Goal: Transaction & Acquisition: Purchase product/service

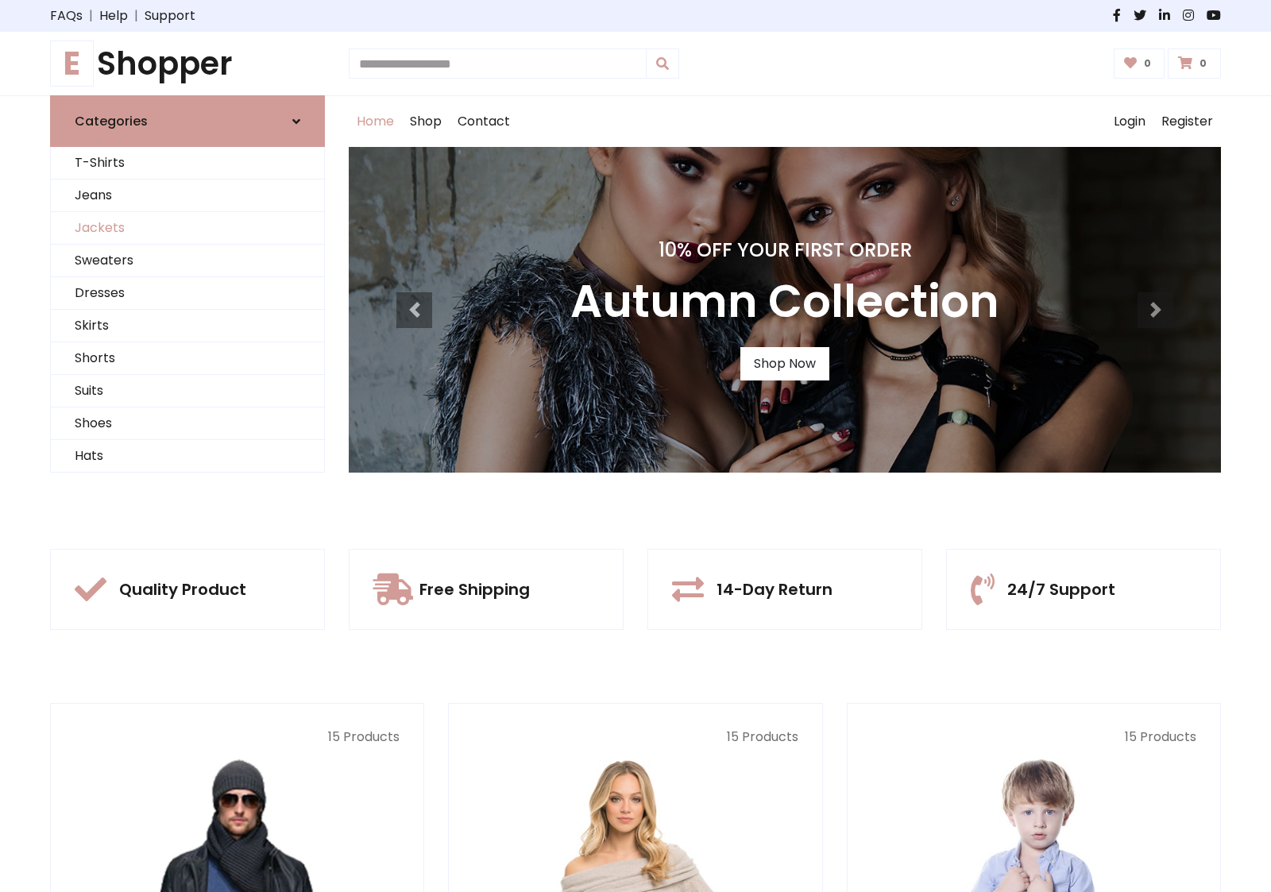
click at [188, 228] on link "Jackets" at bounding box center [187, 228] width 273 height 33
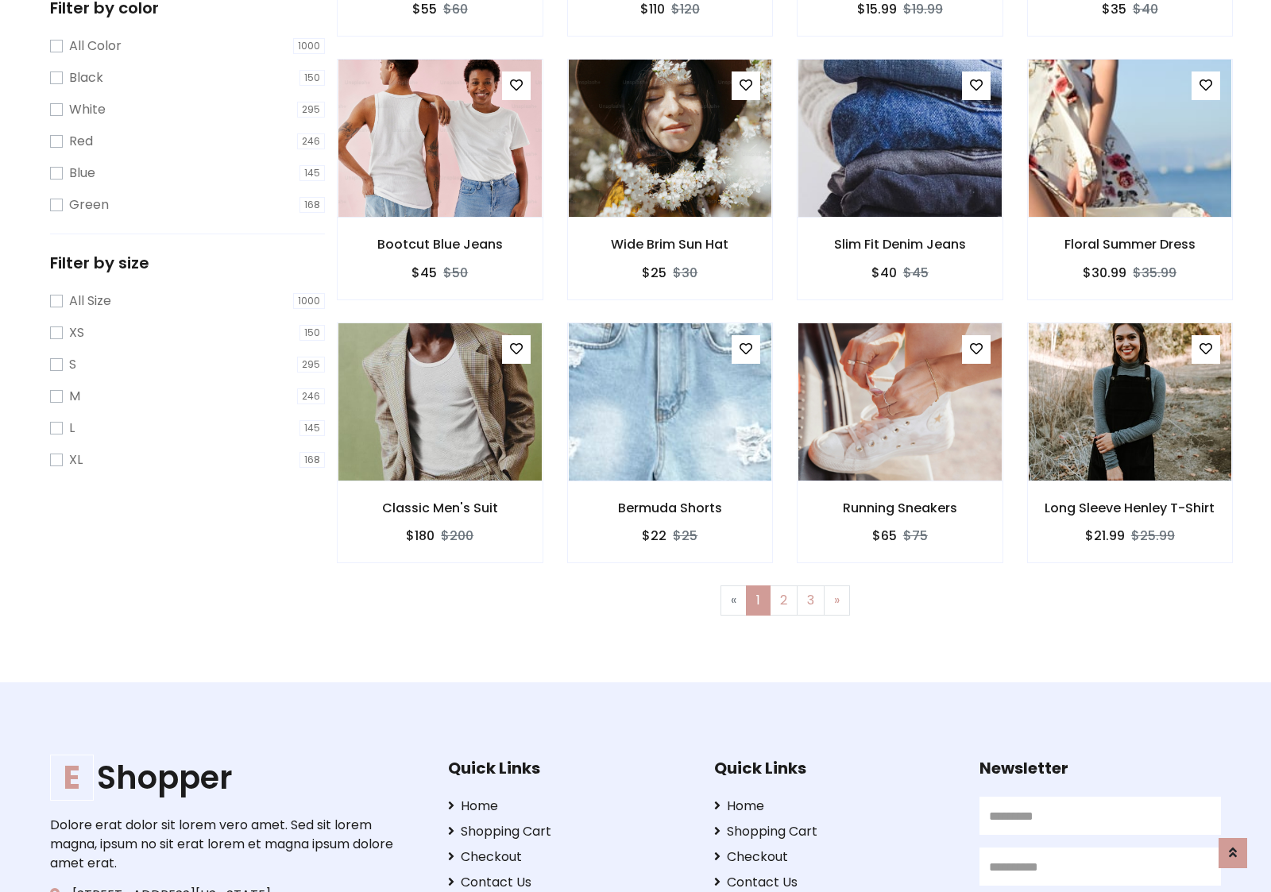
scroll to position [718, 0]
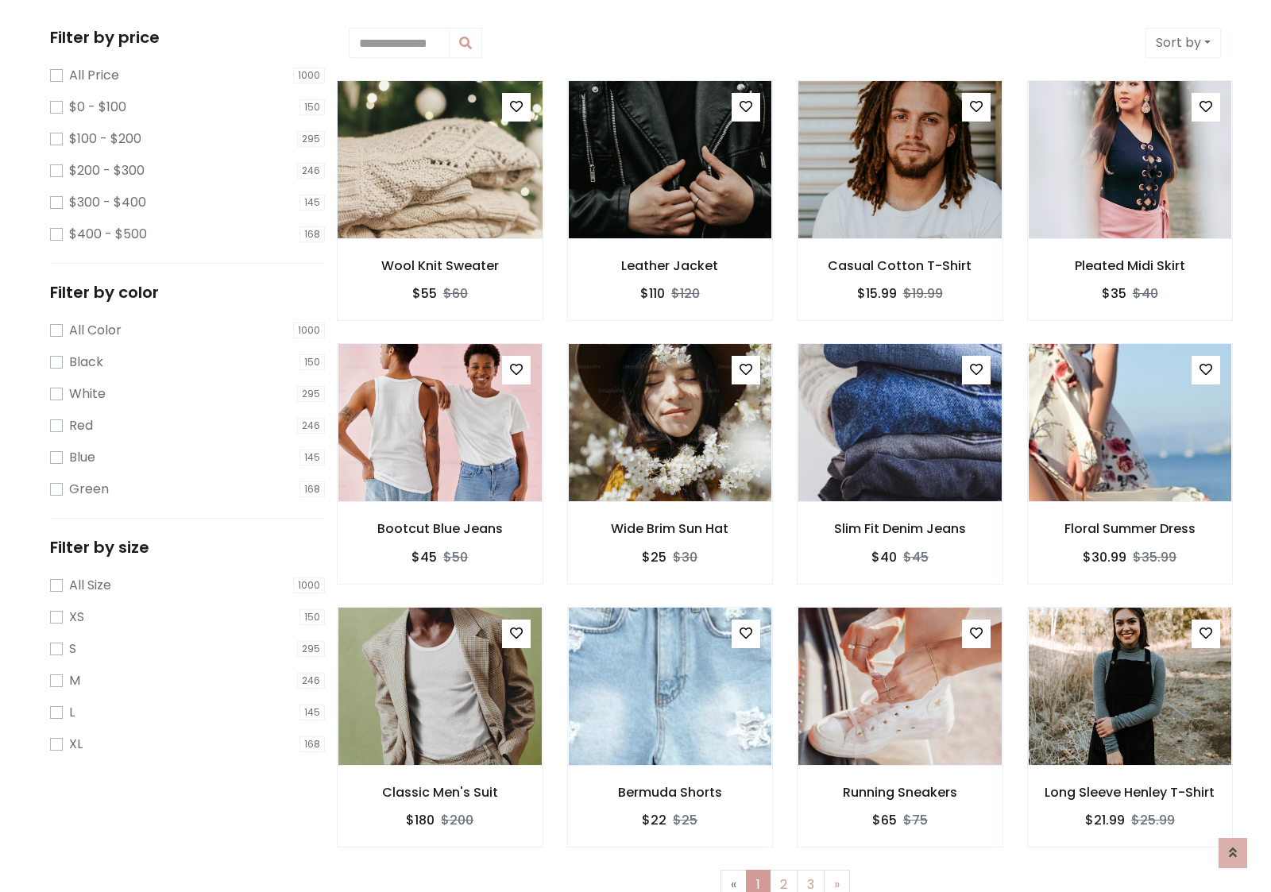
scroll to position [0, 0]
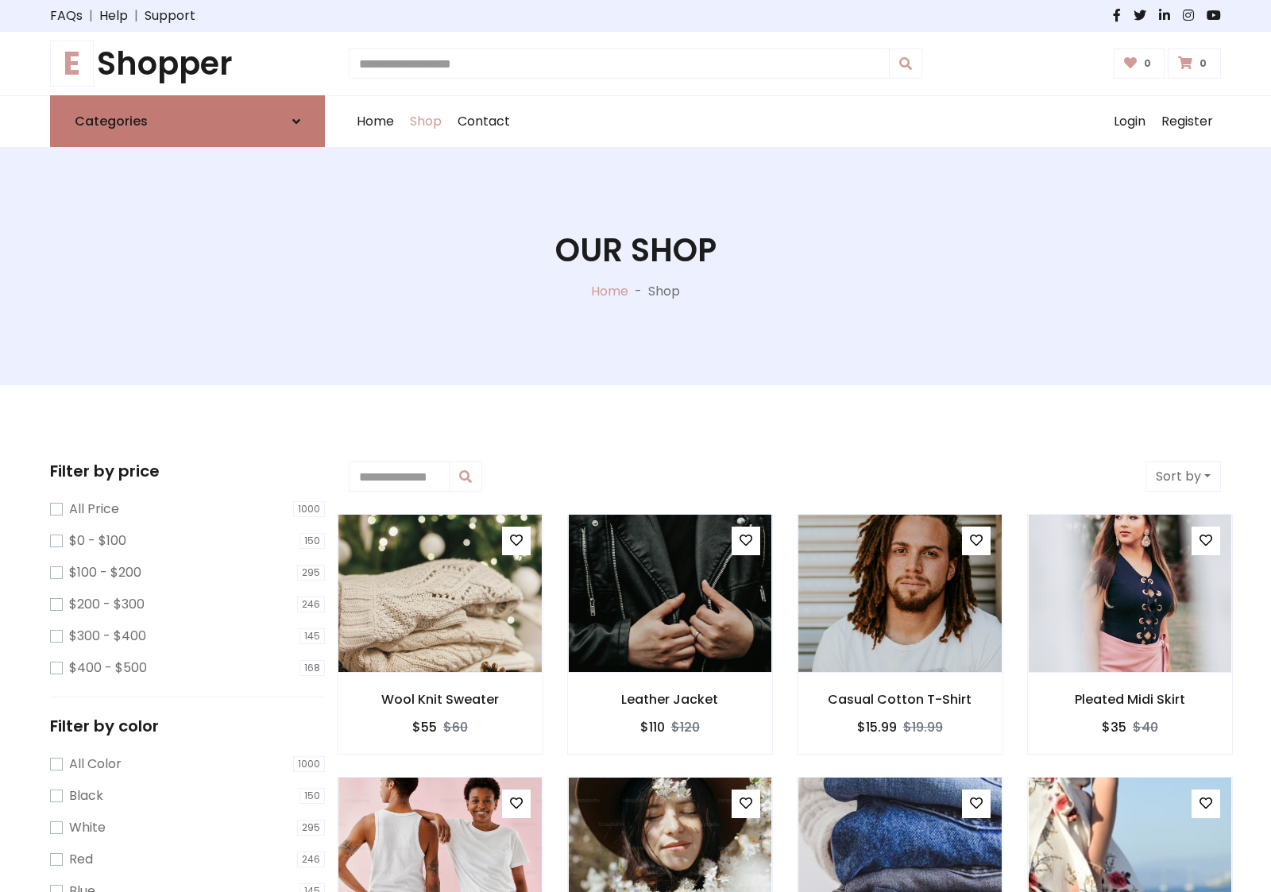
click at [188, 121] on link "Categories" at bounding box center [187, 121] width 275 height 52
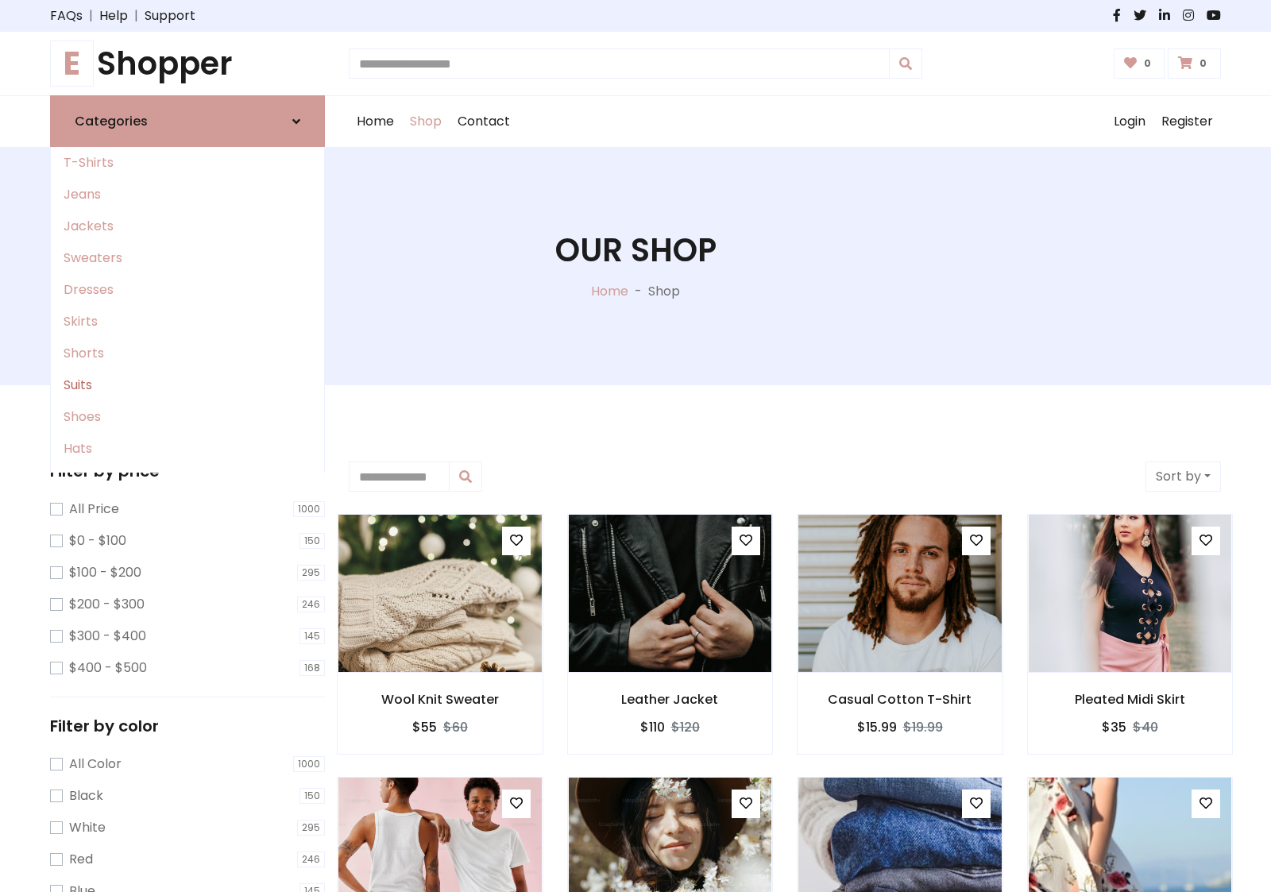
click at [188, 385] on link "Suits" at bounding box center [187, 385] width 273 height 32
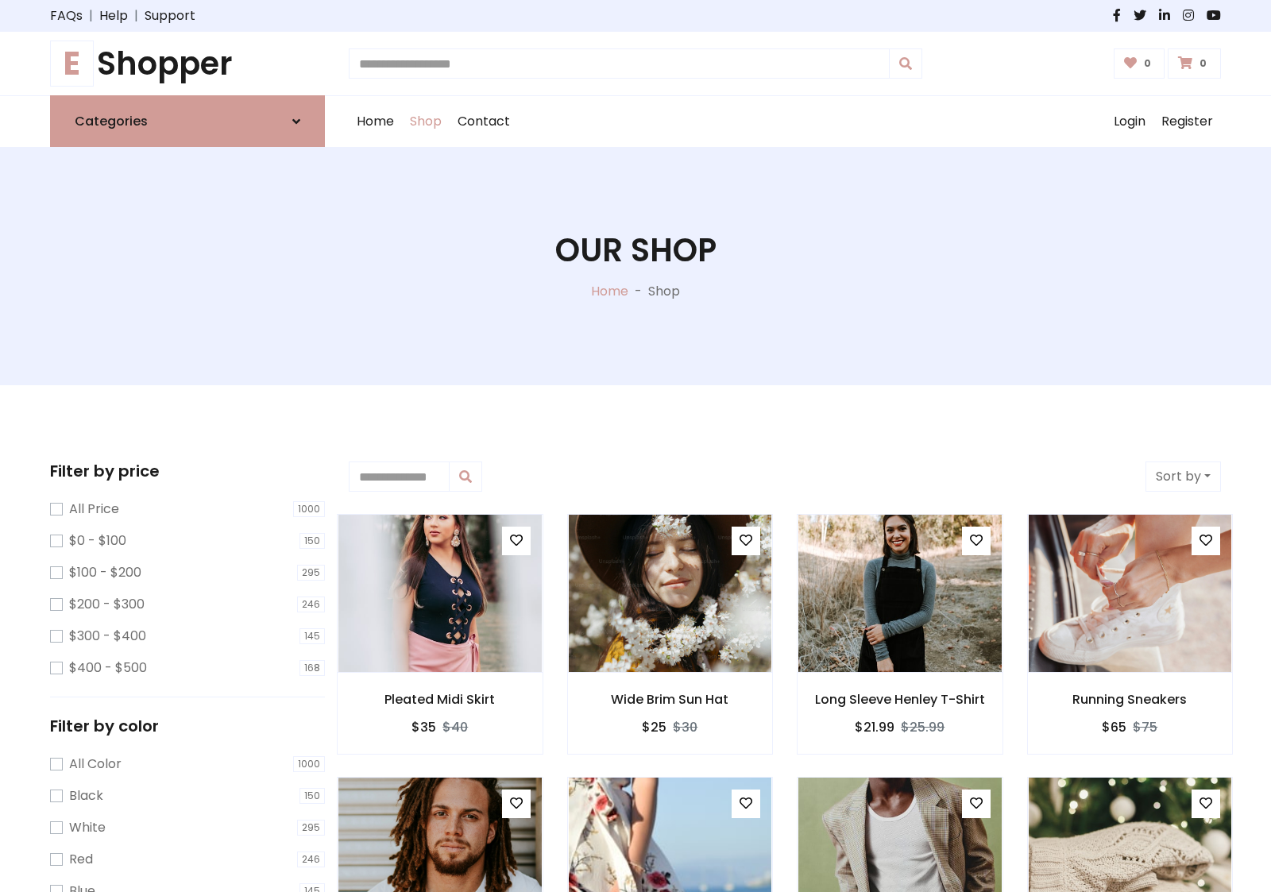
scroll to position [877, 0]
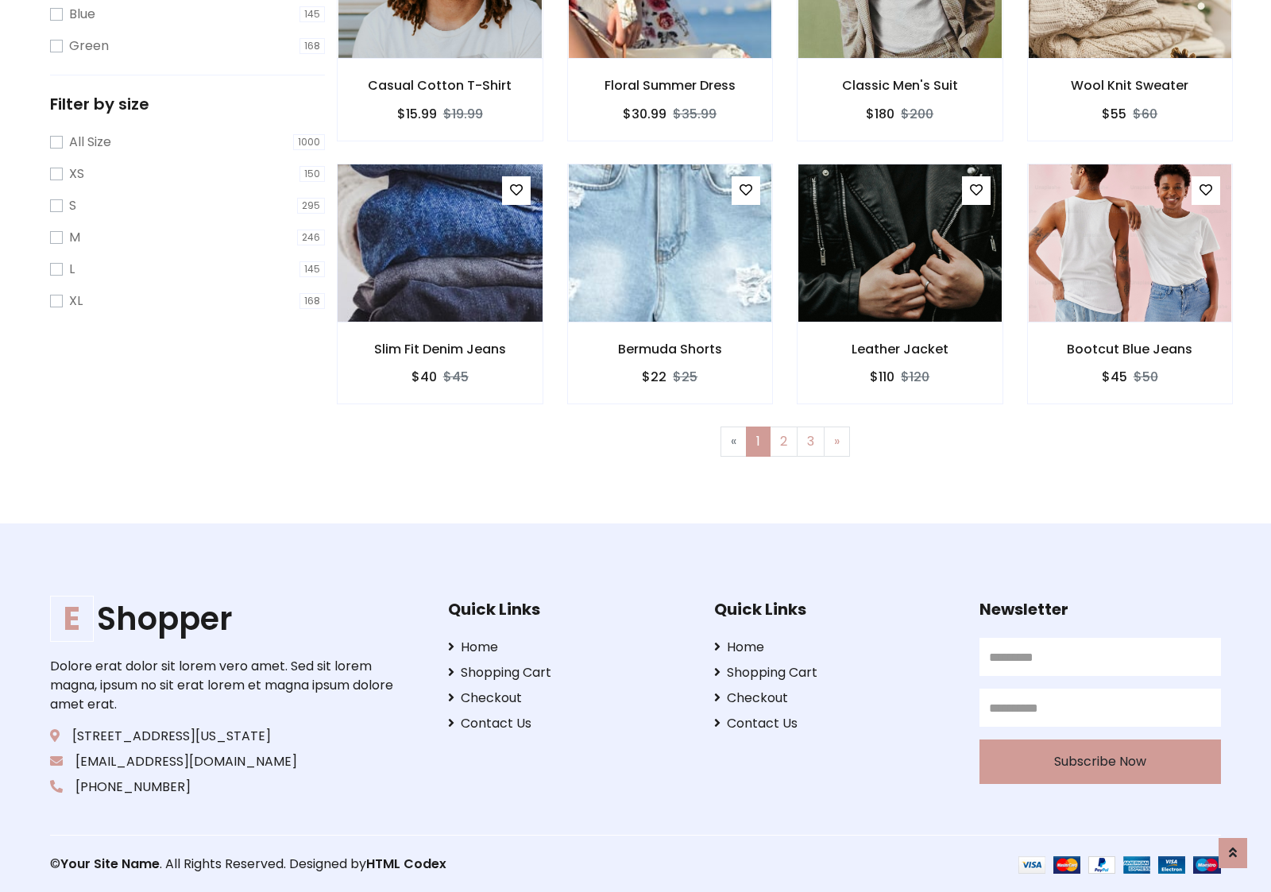
click at [439, 242] on img at bounding box center [440, 242] width 244 height 381
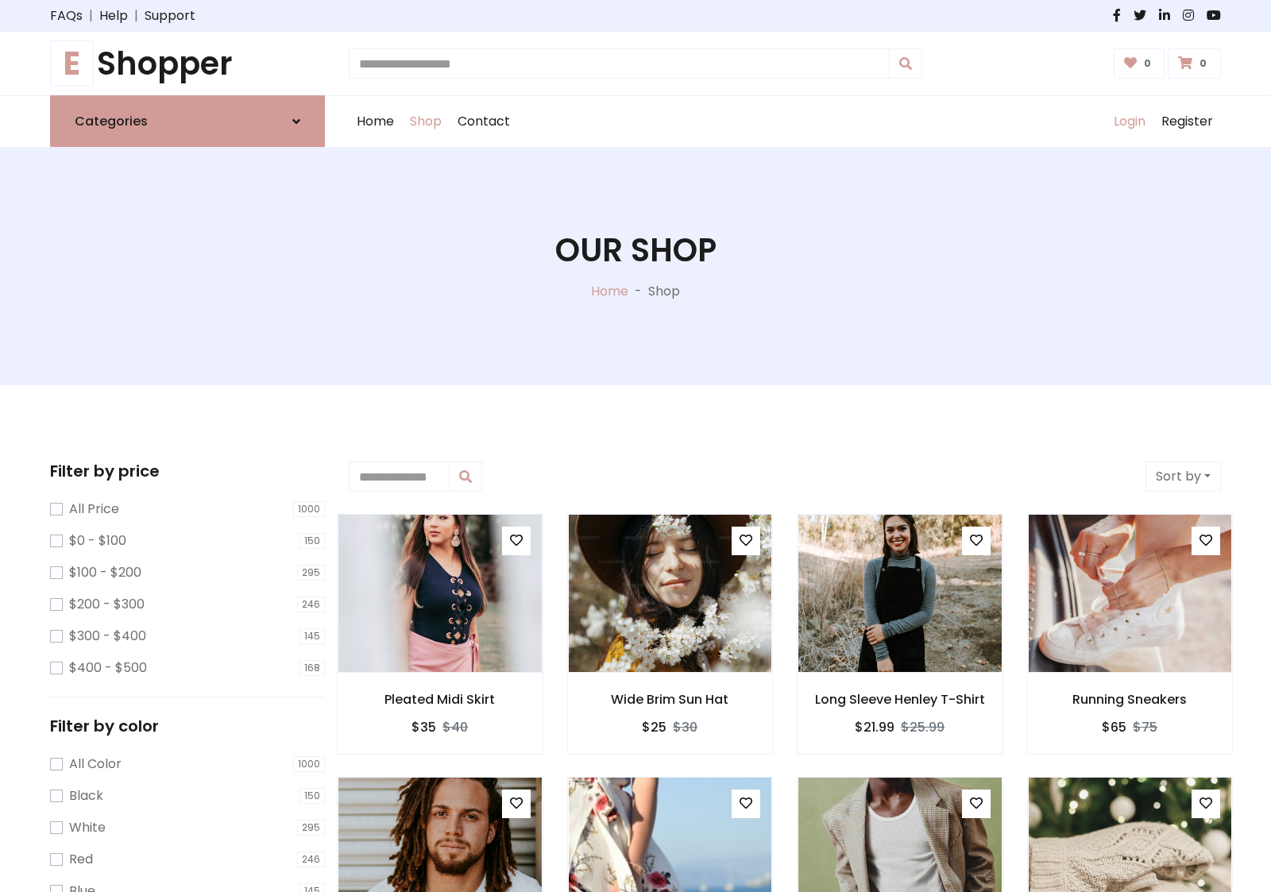
click at [1129, 122] on link "Login" at bounding box center [1130, 121] width 48 height 51
click at [296, 121] on icon at bounding box center [296, 121] width 8 height 13
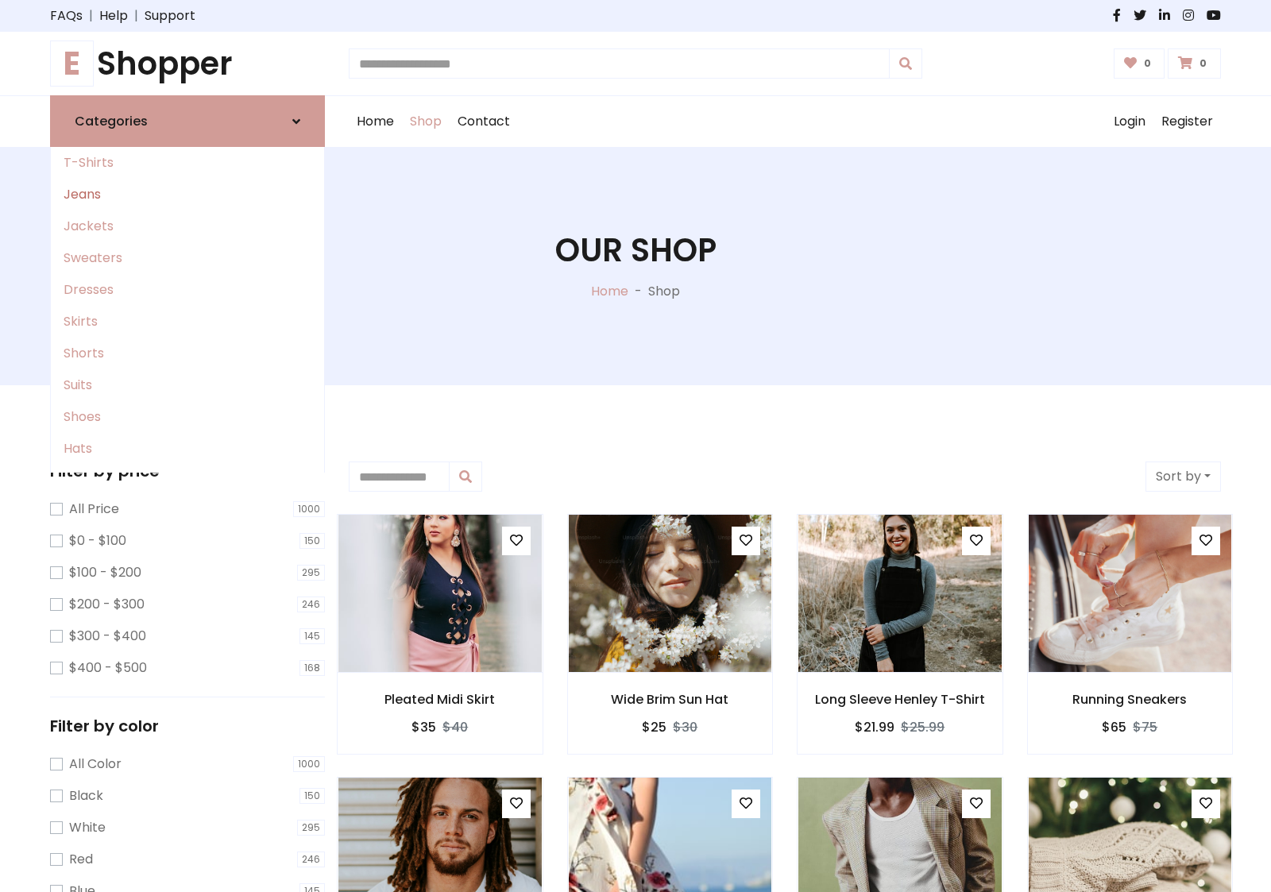
click at [188, 195] on link "Jeans" at bounding box center [187, 195] width 273 height 32
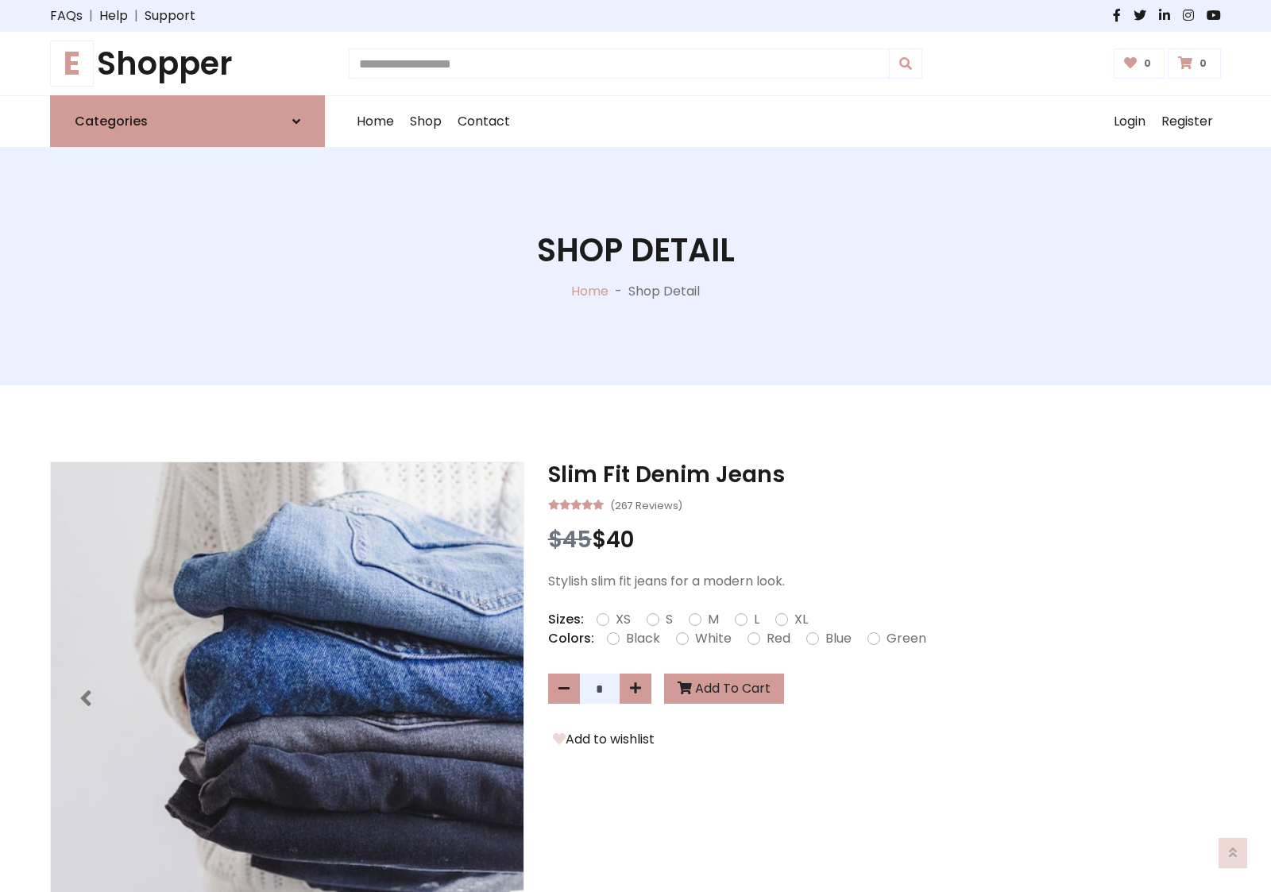
scroll to position [1128, 0]
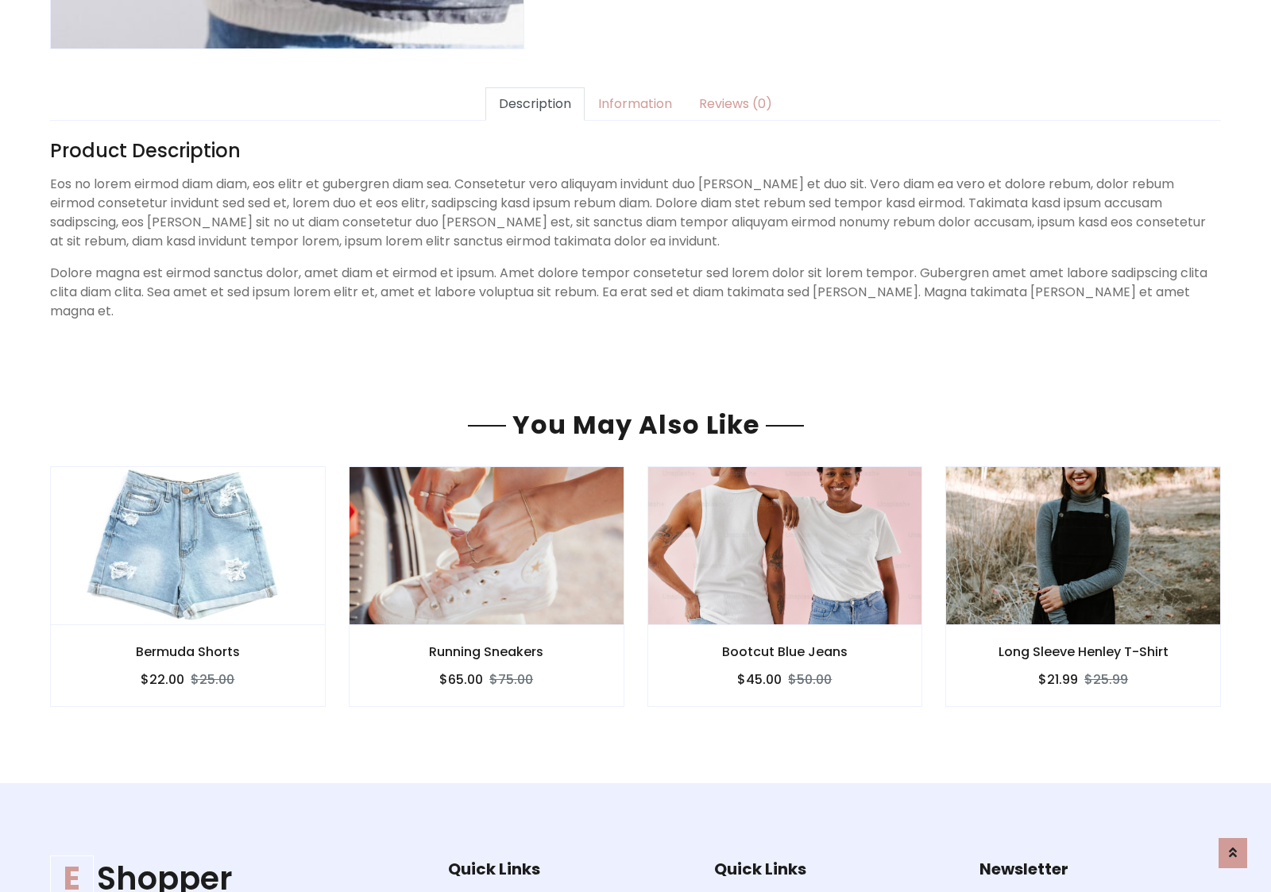
scroll to position [1128, 0]
